Goal: Information Seeking & Learning: Learn about a topic

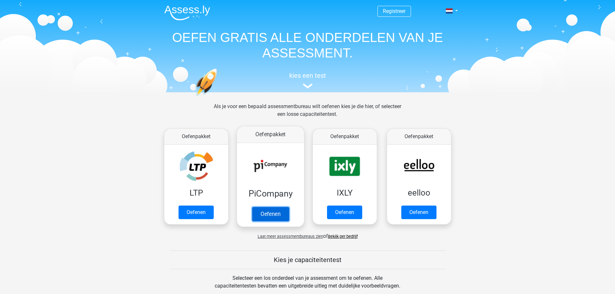
click at [274, 213] on link "Oefenen" at bounding box center [270, 214] width 37 height 14
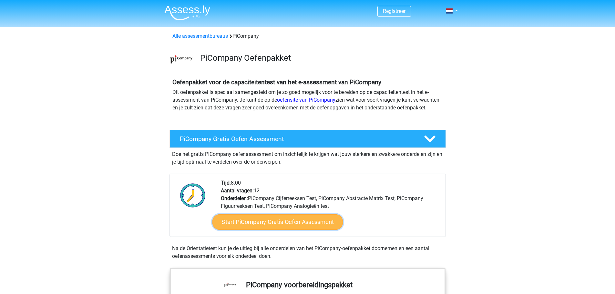
click at [272, 228] on link "Start PiCompany Gratis Oefen Assessment" at bounding box center [277, 221] width 131 height 15
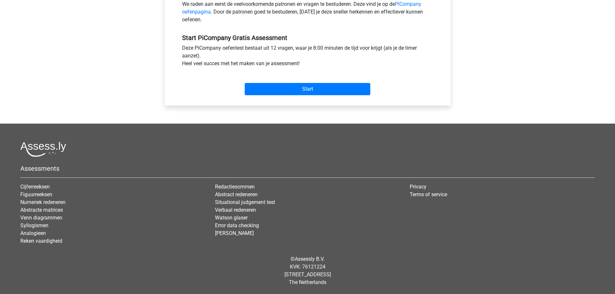
scroll to position [226, 0]
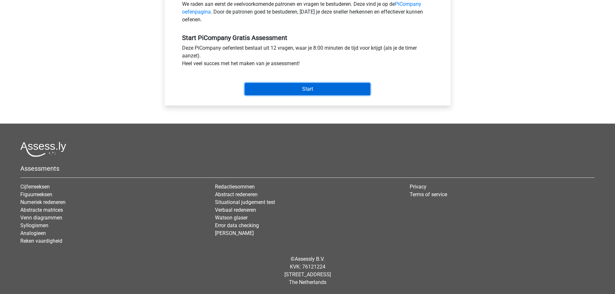
click at [290, 95] on input "Start" at bounding box center [308, 89] width 126 height 12
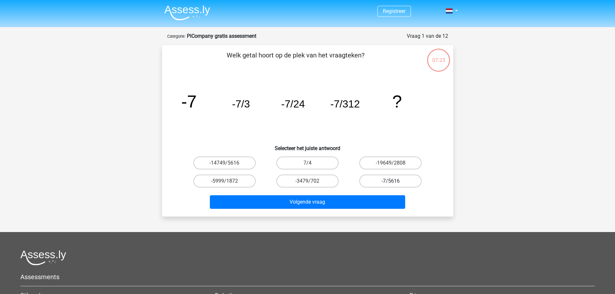
click at [382, 179] on label "-7/5616" at bounding box center [390, 181] width 62 height 13
click at [391, 181] on input "-7/5616" at bounding box center [393, 183] width 4 height 4
radio input "true"
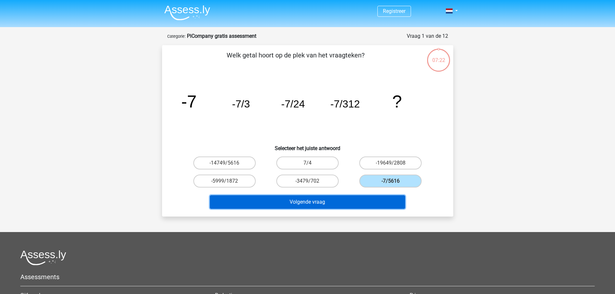
click at [359, 201] on button "Volgende vraag" at bounding box center [307, 202] width 195 height 14
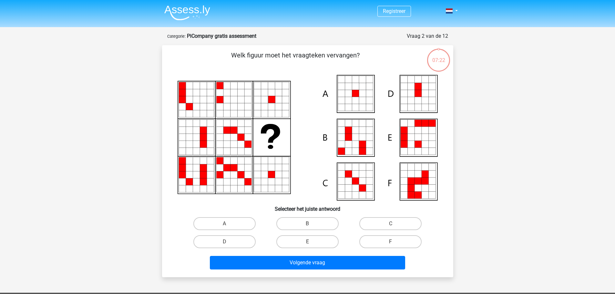
scroll to position [32, 0]
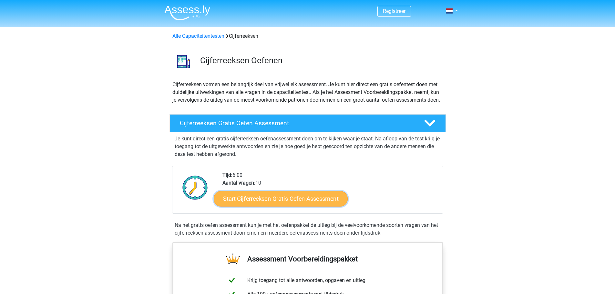
click at [264, 206] on link "Start Cijferreeksen Gratis Oefen Assessment" at bounding box center [281, 198] width 134 height 15
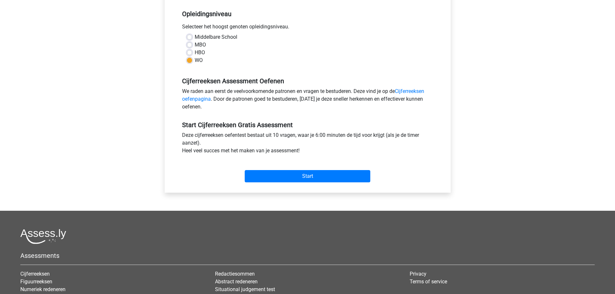
scroll to position [129, 0]
click at [288, 183] on div "Start" at bounding box center [307, 171] width 261 height 28
click at [287, 180] on input "Start" at bounding box center [308, 176] width 126 height 12
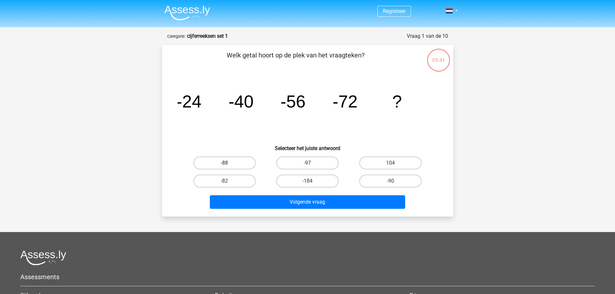
click at [237, 161] on label "-88" at bounding box center [224, 163] width 62 height 13
click at [229, 163] on input "-88" at bounding box center [226, 165] width 4 height 4
radio input "true"
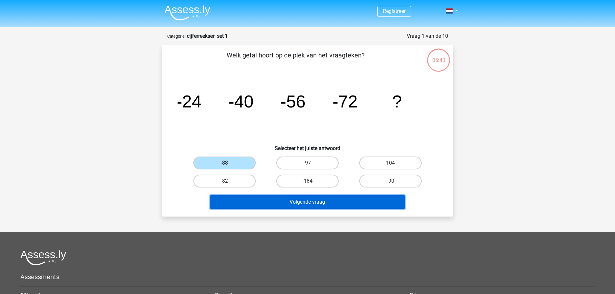
click at [298, 202] on button "Volgende vraag" at bounding box center [307, 202] width 195 height 14
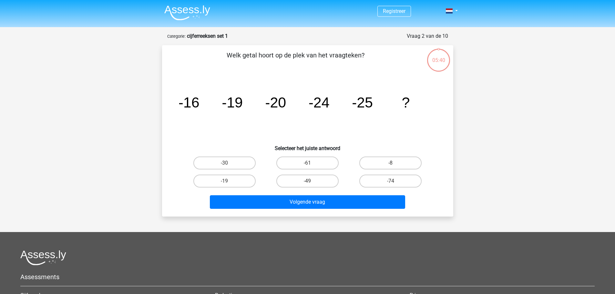
scroll to position [32, 0]
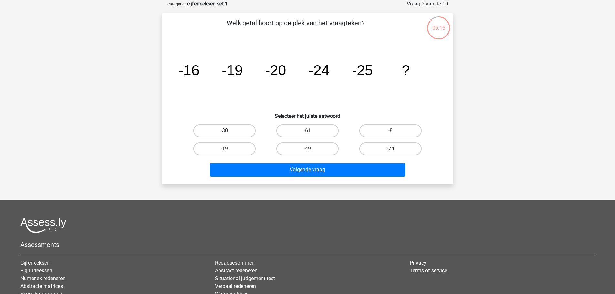
drag, startPoint x: 213, startPoint y: 130, endPoint x: 295, endPoint y: 142, distance: 83.2
click at [213, 130] on label "-30" at bounding box center [224, 130] width 62 height 13
click at [224, 131] on input "-30" at bounding box center [226, 133] width 4 height 4
radio input "true"
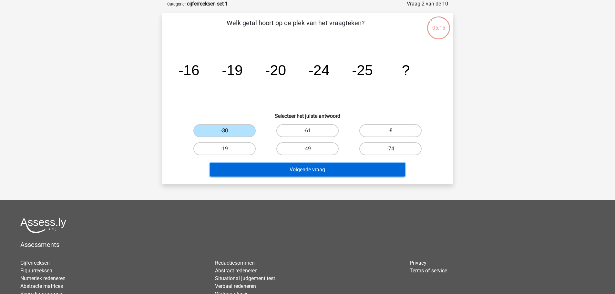
click at [338, 168] on button "Volgende vraag" at bounding box center [307, 170] width 195 height 14
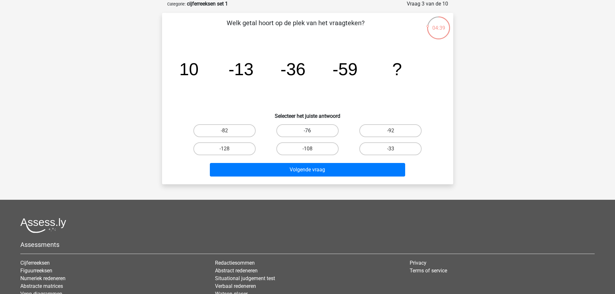
click at [321, 128] on label "-76" at bounding box center [307, 130] width 62 height 13
click at [311, 131] on input "-76" at bounding box center [309, 133] width 4 height 4
radio input "true"
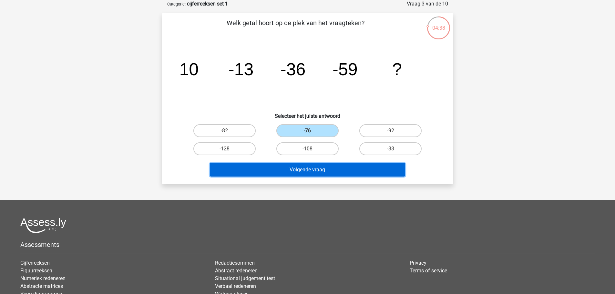
click at [350, 172] on button "Volgende vraag" at bounding box center [307, 170] width 195 height 14
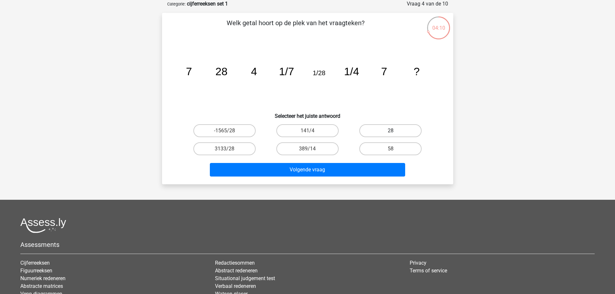
click at [405, 127] on label "28" at bounding box center [390, 130] width 62 height 13
click at [395, 131] on input "28" at bounding box center [393, 133] width 4 height 4
radio input "true"
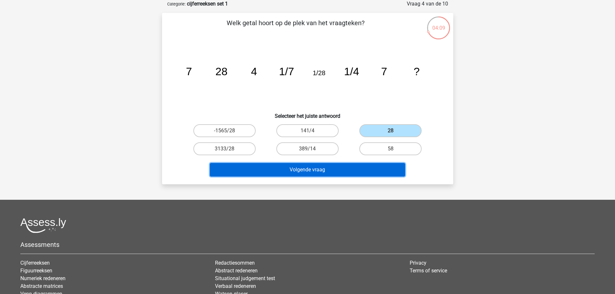
click at [366, 170] on button "Volgende vraag" at bounding box center [307, 170] width 195 height 14
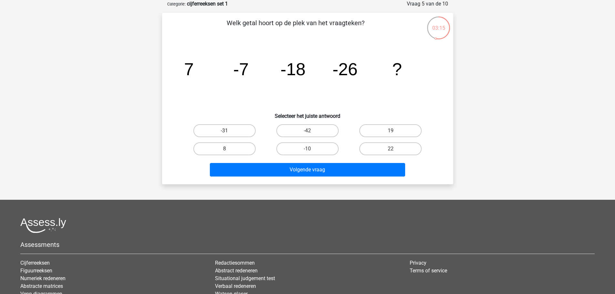
click at [244, 132] on label "-31" at bounding box center [224, 130] width 62 height 13
click at [229, 132] on input "-31" at bounding box center [226, 133] width 4 height 4
radio input "true"
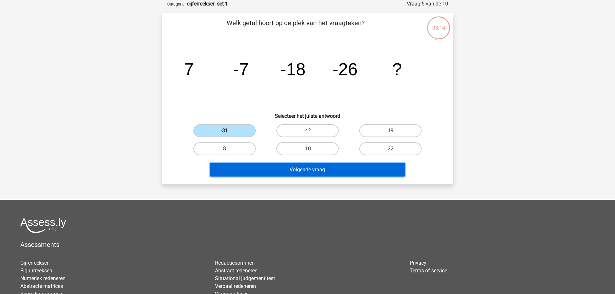
click at [313, 172] on button "Volgende vraag" at bounding box center [307, 170] width 195 height 14
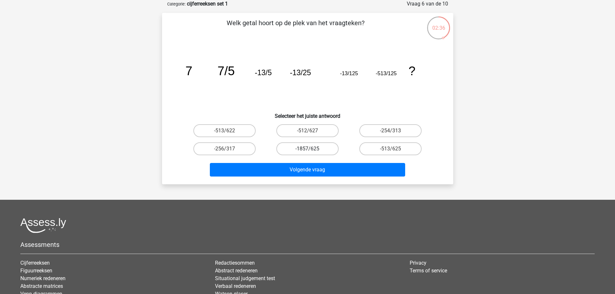
click at [319, 149] on label "-1857/625" at bounding box center [307, 148] width 62 height 13
click at [311, 149] on input "-1857/625" at bounding box center [309, 151] width 4 height 4
radio input "true"
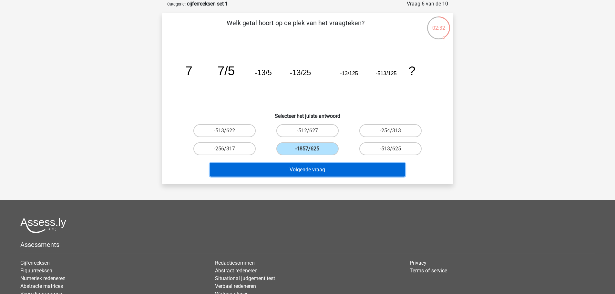
click at [337, 166] on button "Volgende vraag" at bounding box center [307, 170] width 195 height 14
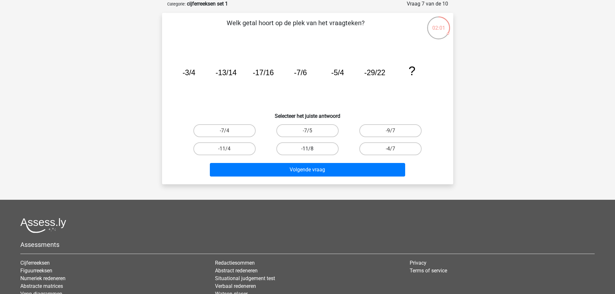
drag, startPoint x: 312, startPoint y: 150, endPoint x: 314, endPoint y: 155, distance: 5.2
click at [312, 150] on label "-11/8" at bounding box center [307, 148] width 62 height 13
click at [311, 150] on input "-11/8" at bounding box center [309, 151] width 4 height 4
radio input "true"
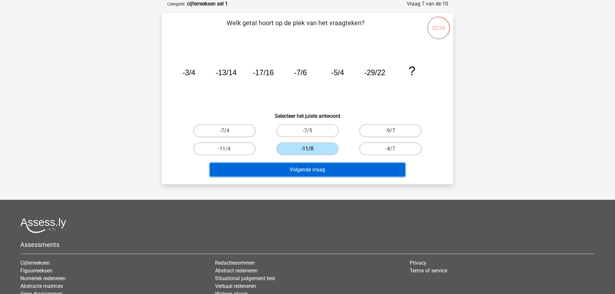
click at [316, 169] on button "Volgende vraag" at bounding box center [307, 170] width 195 height 14
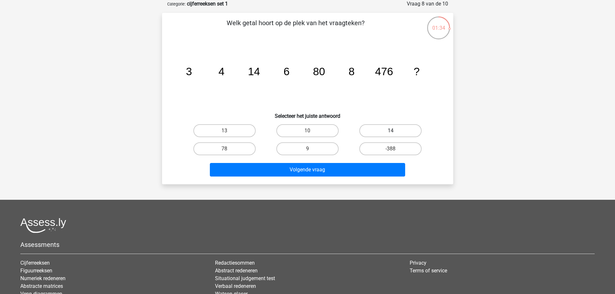
click at [387, 130] on label "14" at bounding box center [390, 130] width 62 height 13
click at [391, 131] on input "14" at bounding box center [393, 133] width 4 height 4
radio input "true"
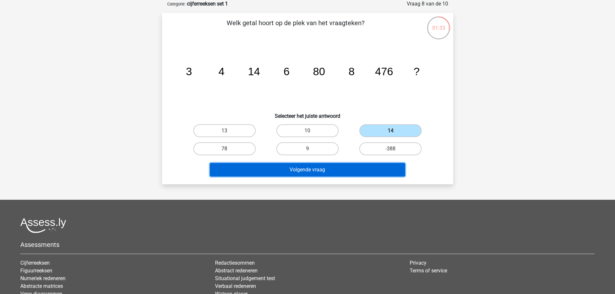
click at [357, 169] on button "Volgende vraag" at bounding box center [307, 170] width 195 height 14
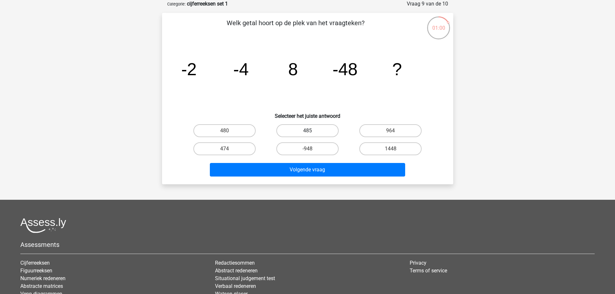
click at [314, 130] on label "485" at bounding box center [307, 130] width 62 height 13
click at [311, 131] on input "485" at bounding box center [309, 133] width 4 height 4
radio input "true"
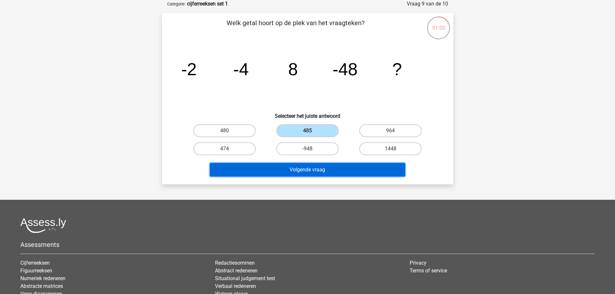
click at [331, 168] on button "Volgende vraag" at bounding box center [307, 170] width 195 height 14
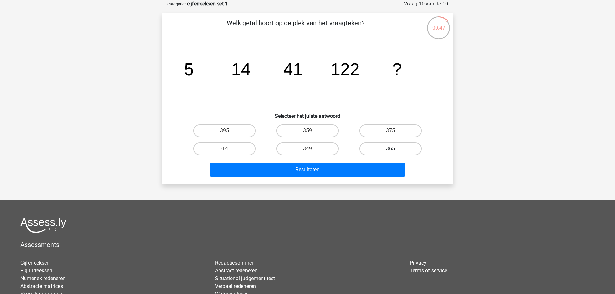
click at [388, 147] on label "365" at bounding box center [390, 148] width 62 height 13
click at [391, 149] on input "365" at bounding box center [393, 151] width 4 height 4
radio input "true"
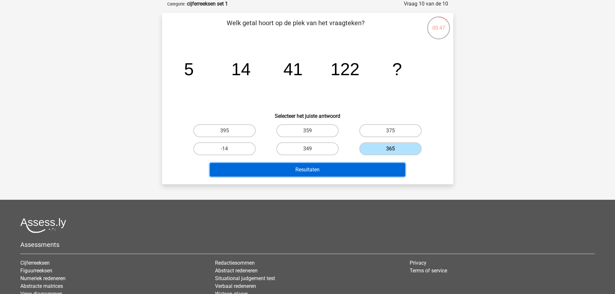
click at [338, 171] on button "Resultaten" at bounding box center [307, 170] width 195 height 14
